Goal: Information Seeking & Learning: Find specific page/section

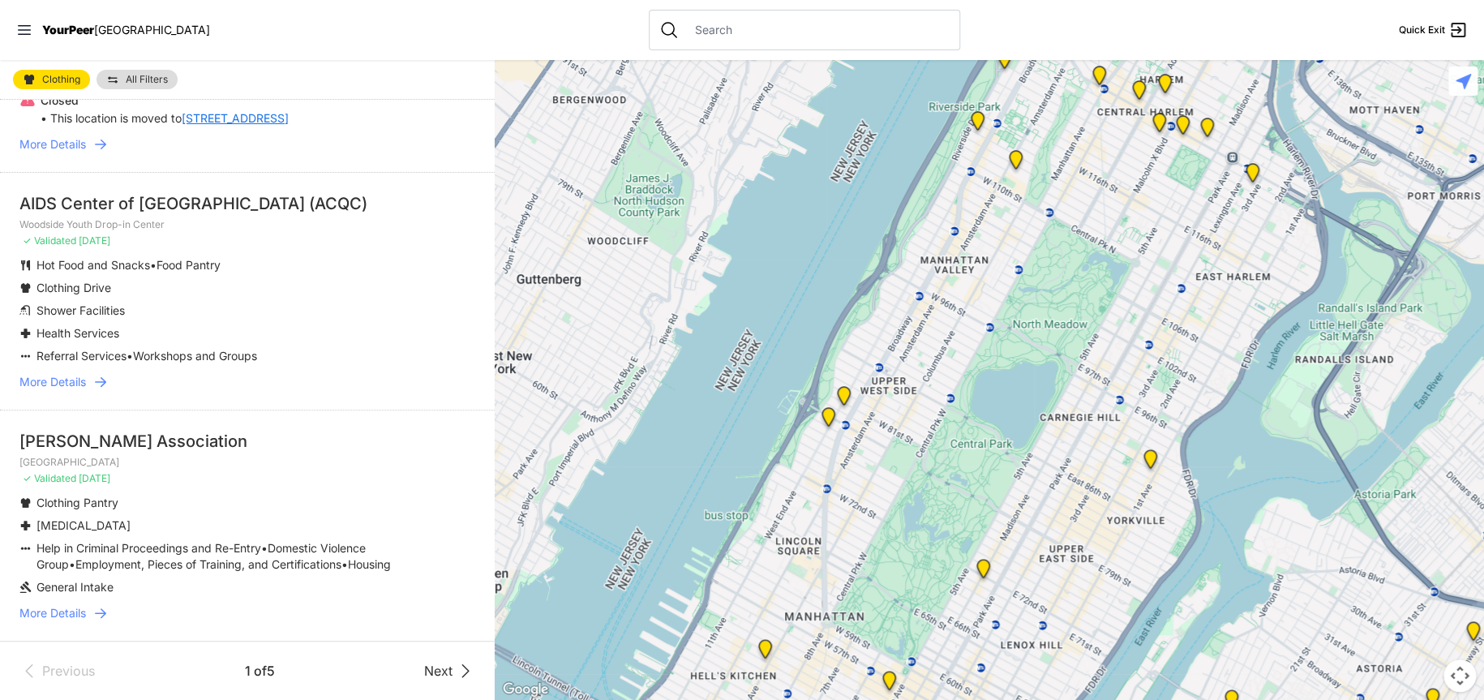
scroll to position [931, 0]
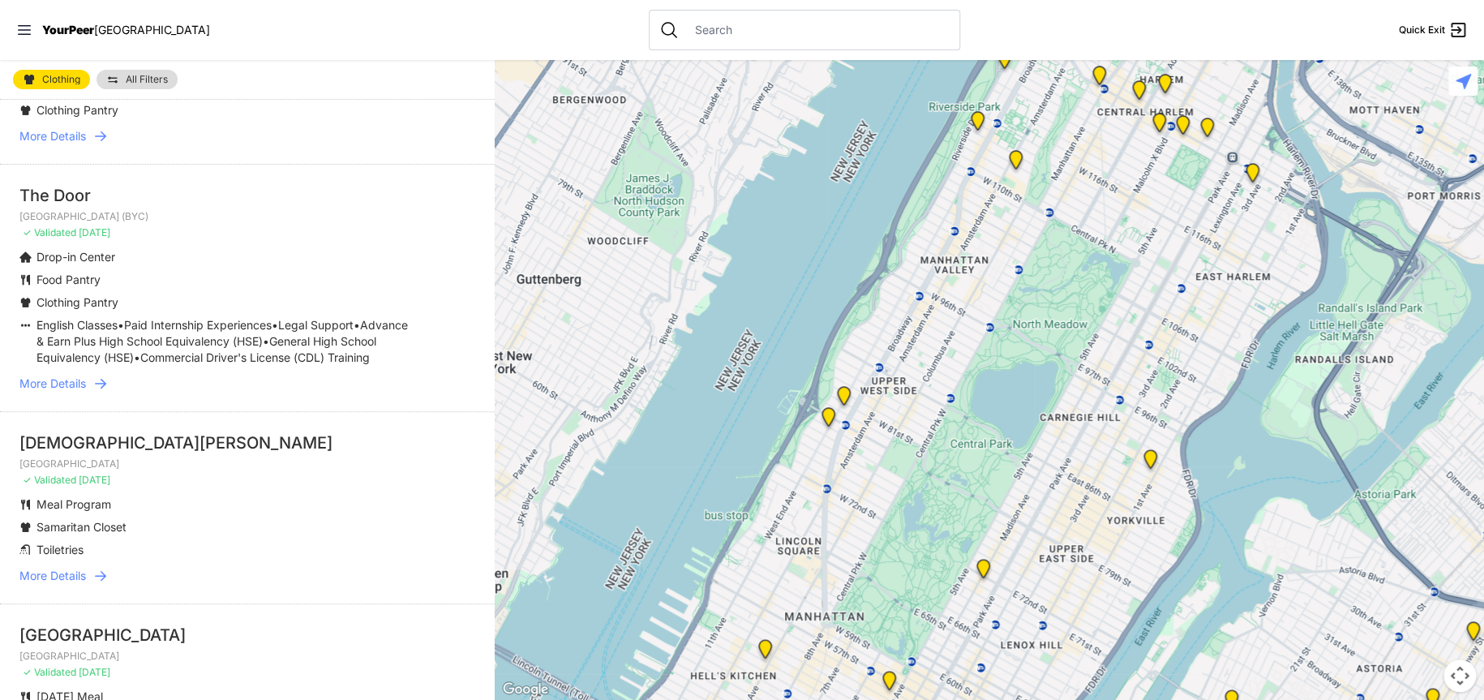
click at [82, 584] on span "More Details" at bounding box center [52, 576] width 67 height 16
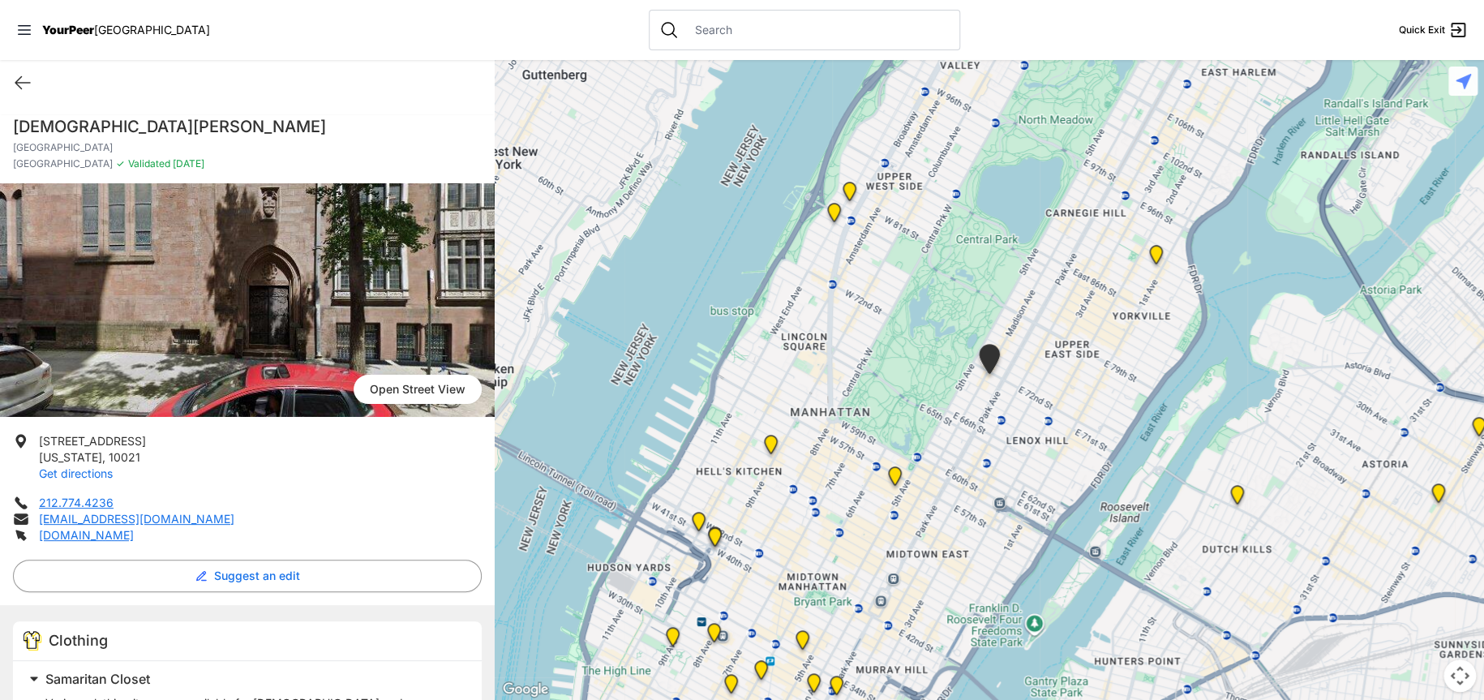
click at [97, 468] on link "Get directions" at bounding box center [76, 473] width 74 height 14
click at [27, 79] on icon at bounding box center [22, 82] width 19 height 19
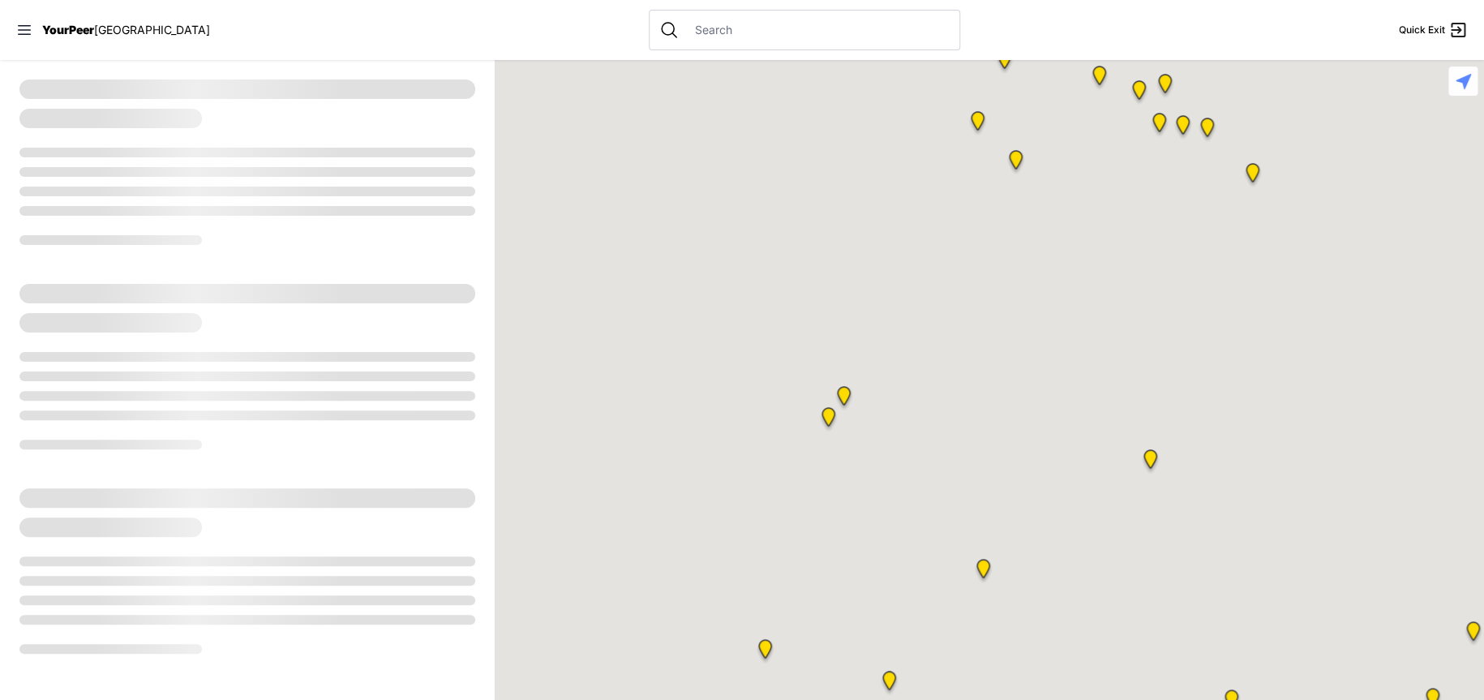
select select "recentlyUpdated"
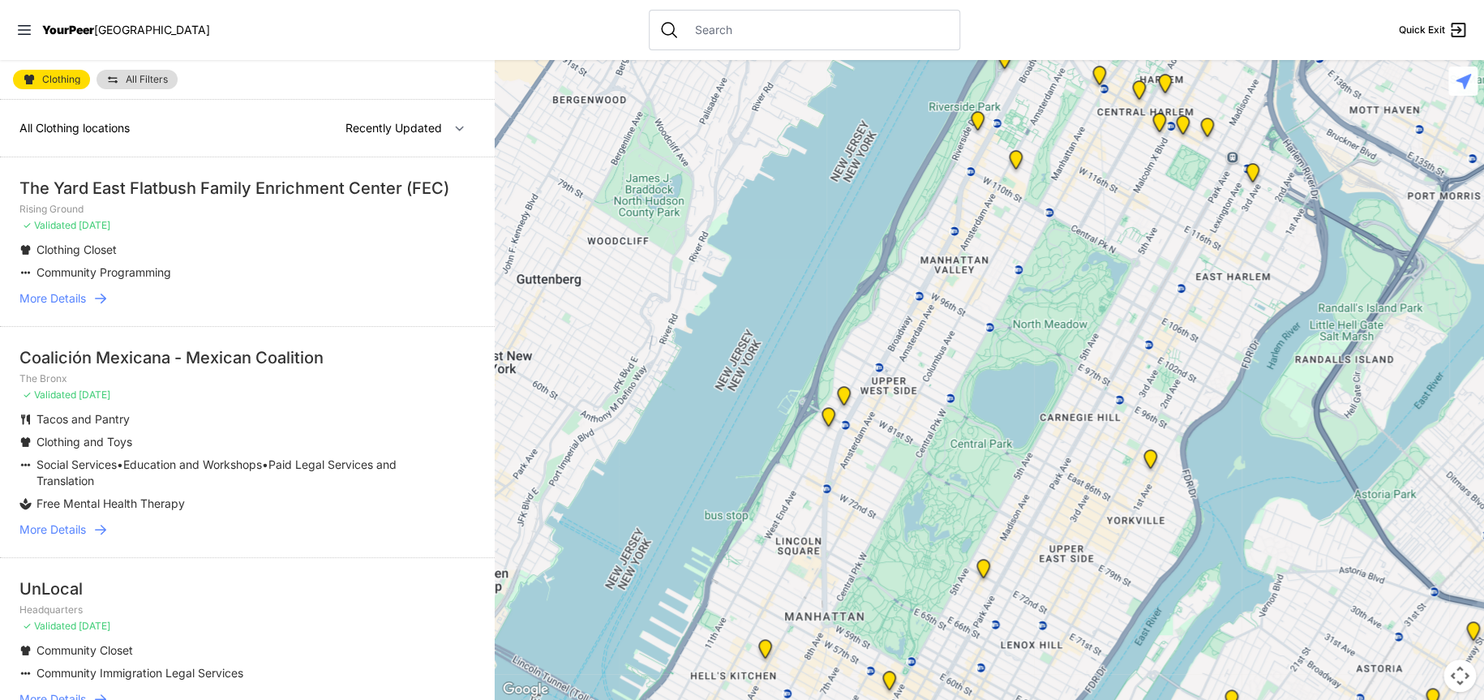
click at [86, 297] on span "More Details" at bounding box center [52, 298] width 67 height 16
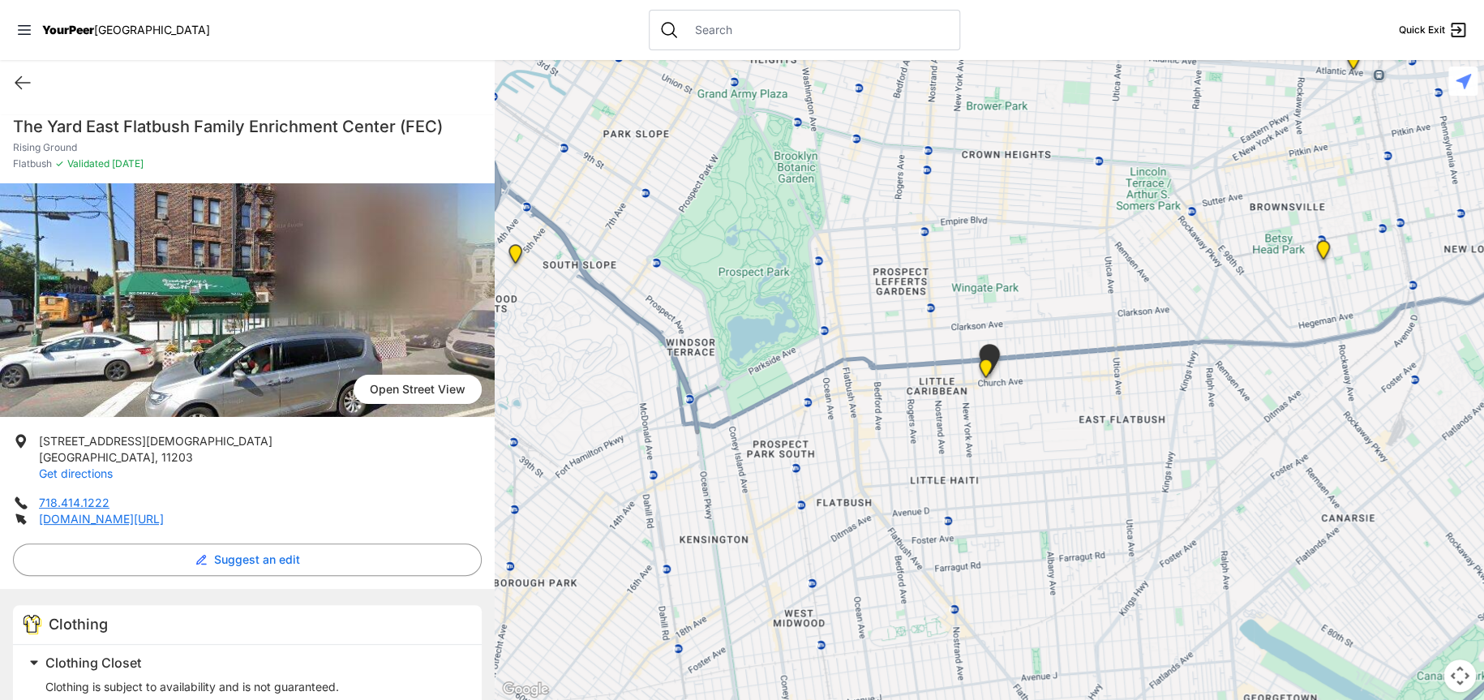
click at [91, 470] on link "Get directions" at bounding box center [76, 473] width 74 height 14
click at [23, 73] on icon at bounding box center [22, 82] width 19 height 19
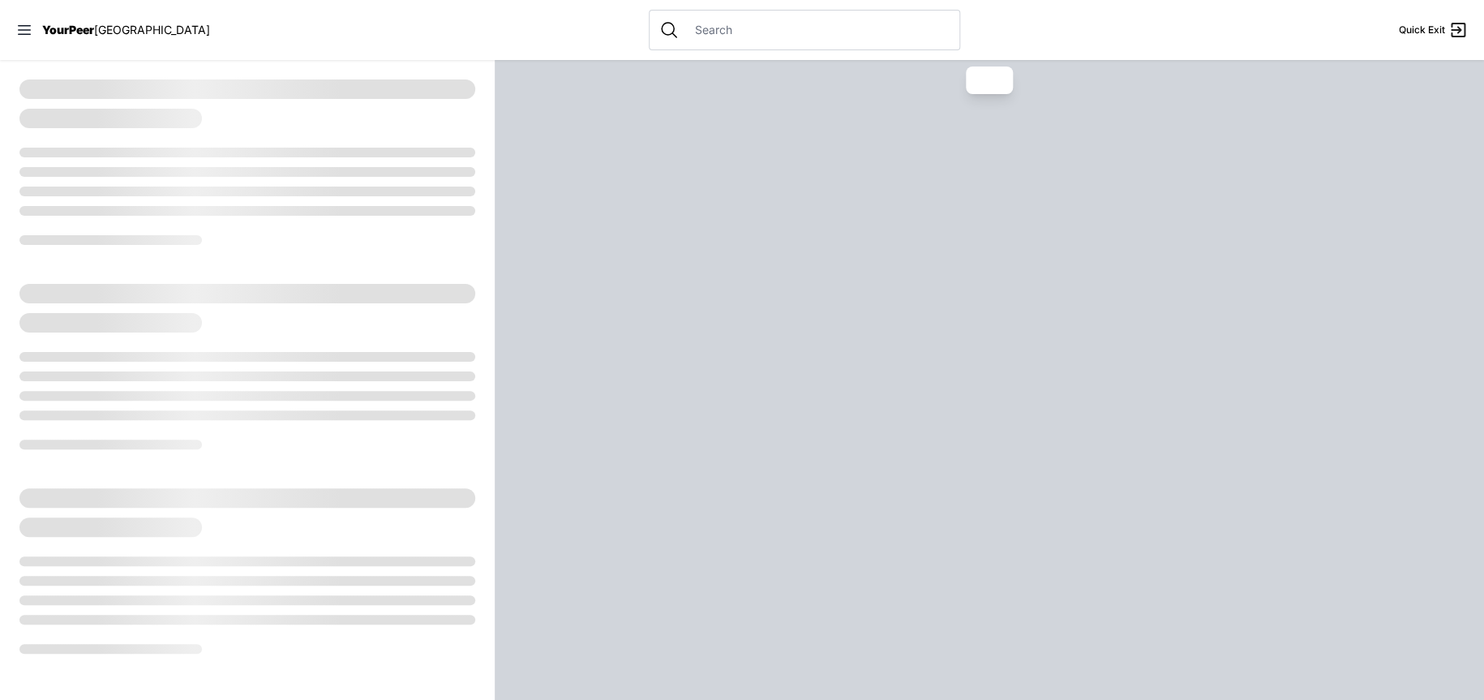
select select "recentlyUpdated"
